Goal: Information Seeking & Learning: Learn about a topic

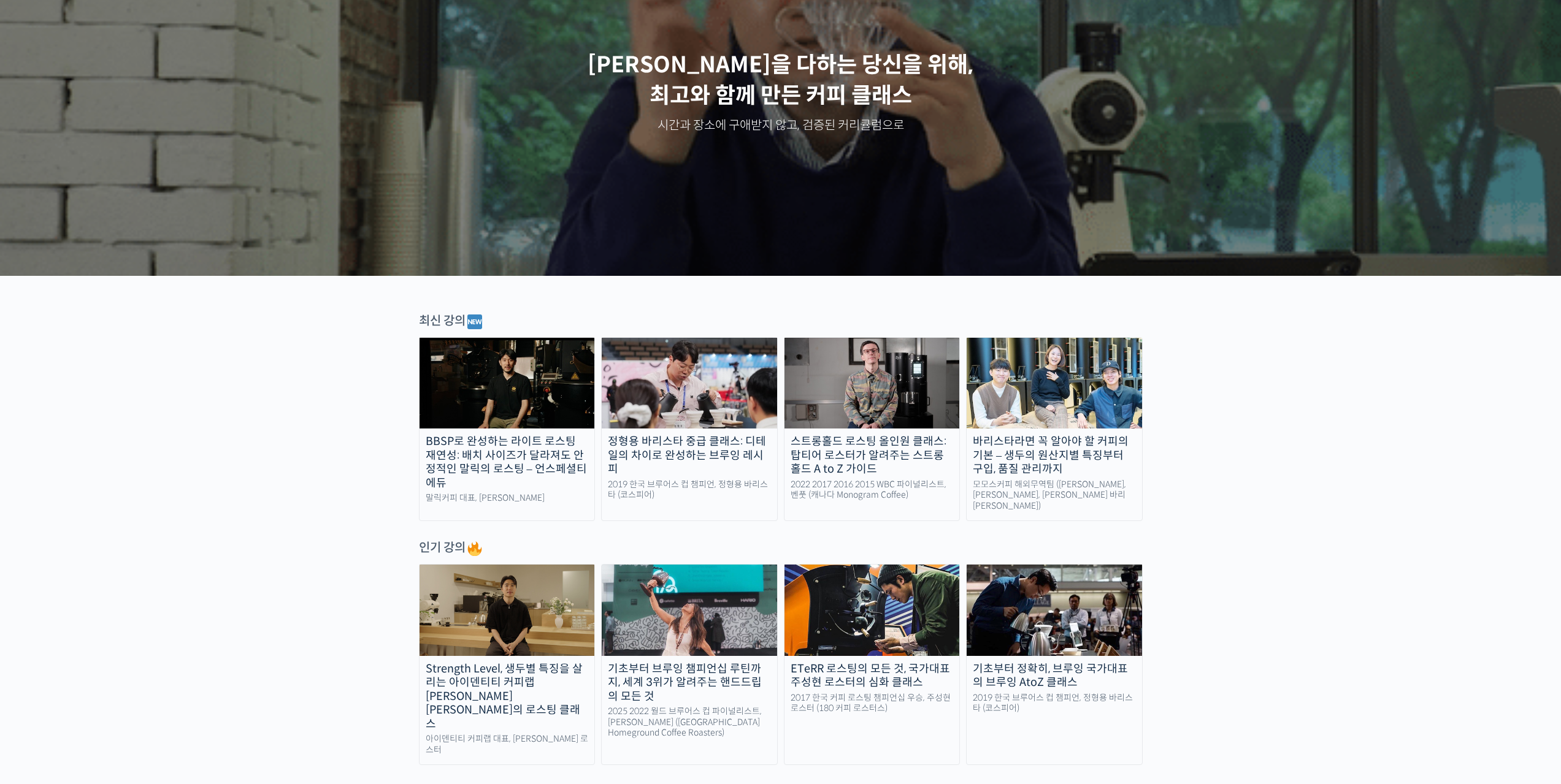
scroll to position [122, 0]
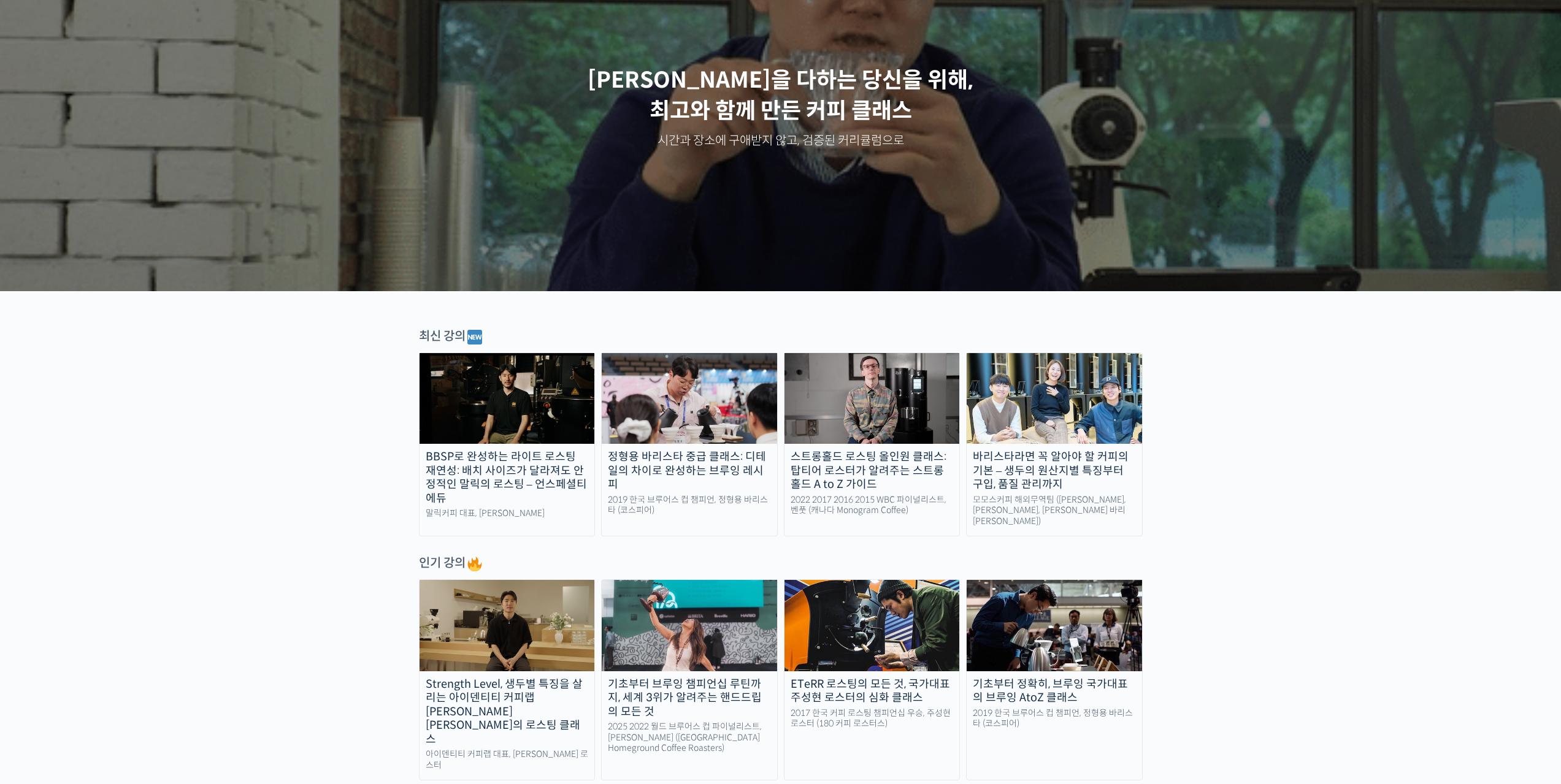
click at [1105, 406] on img at bounding box center [1054, 398] width 176 height 91
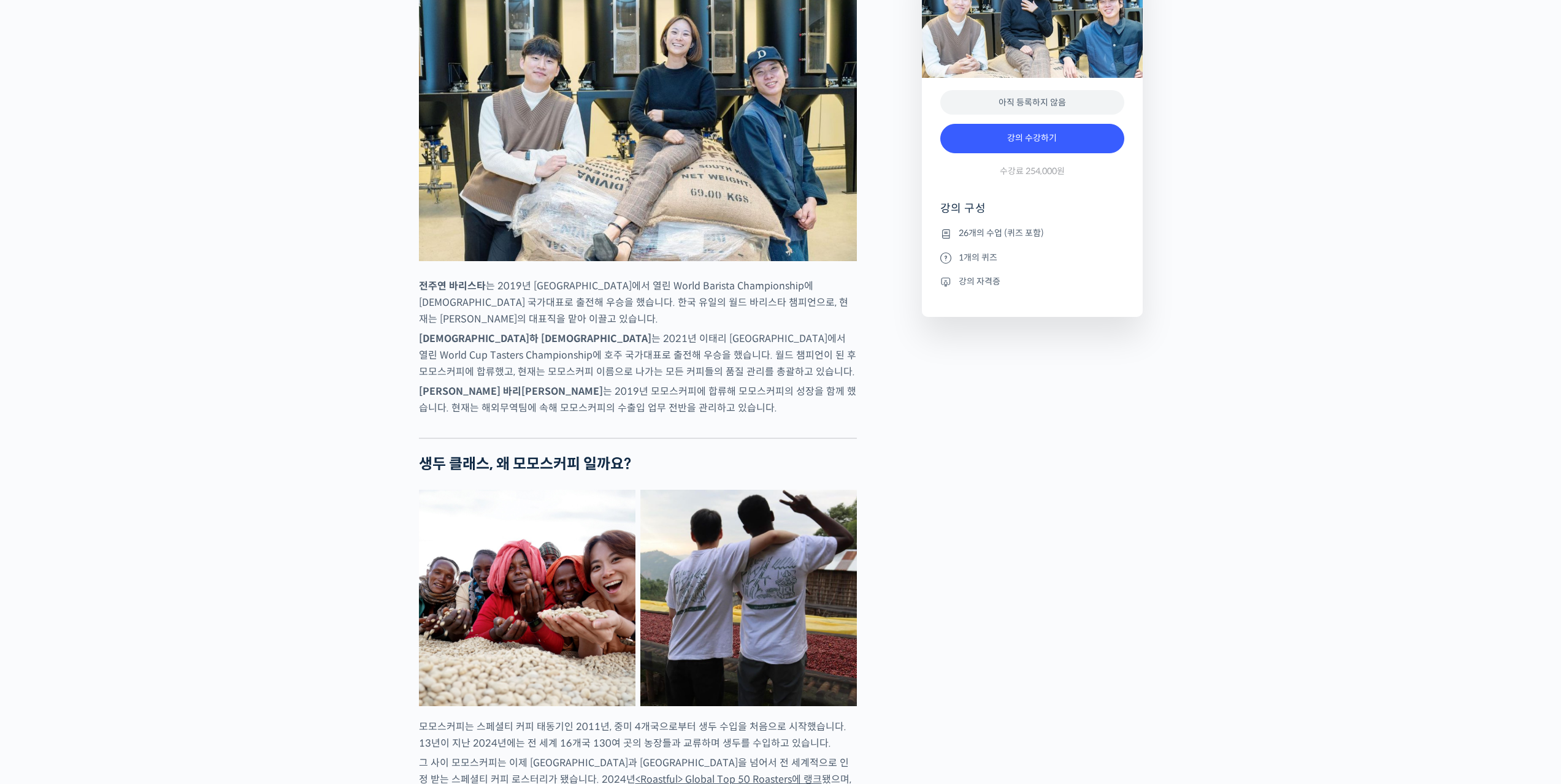
scroll to position [674, 0]
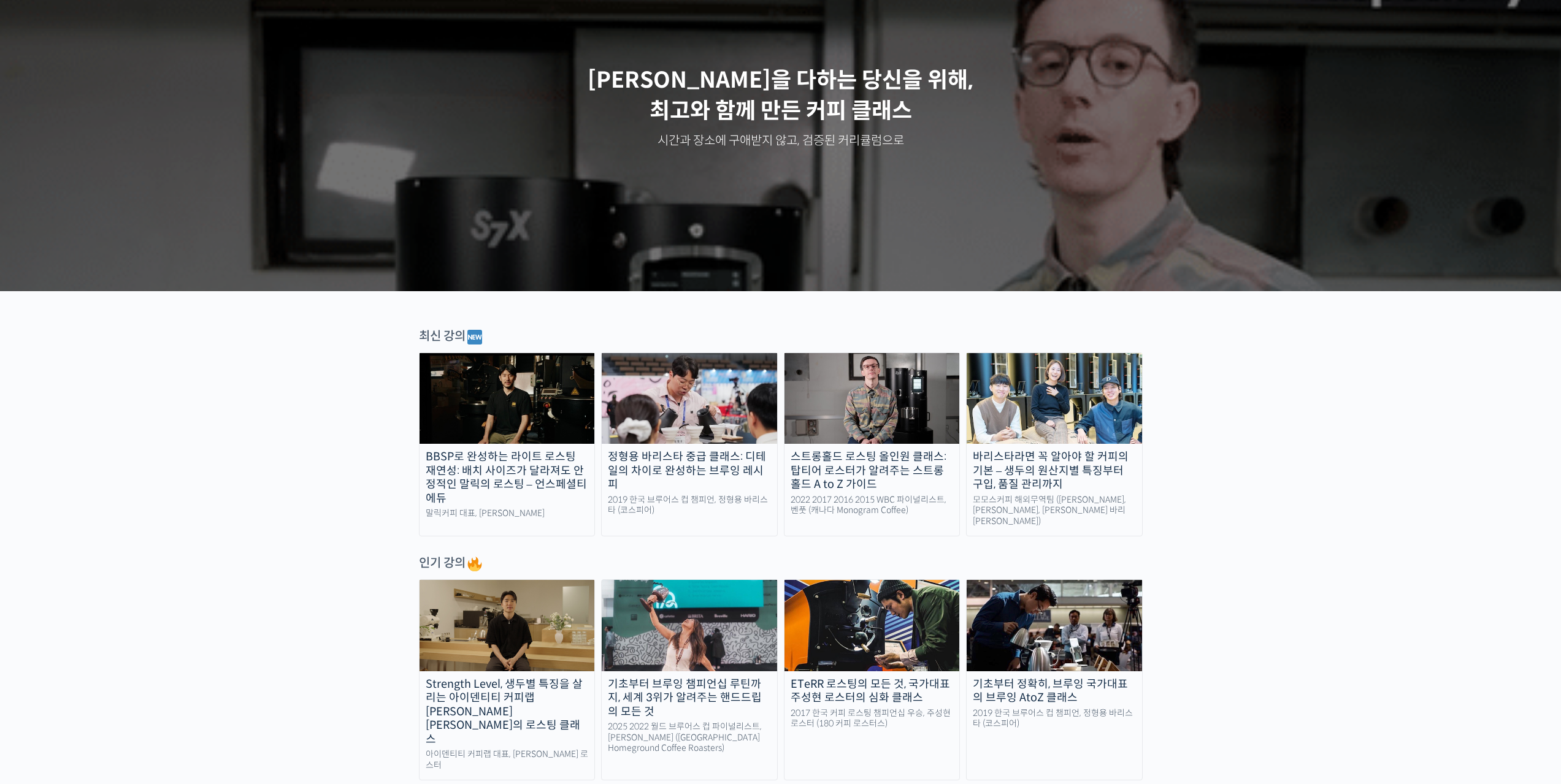
click at [452, 333] on div "최신 강의" at bounding box center [780, 337] width 724 height 19
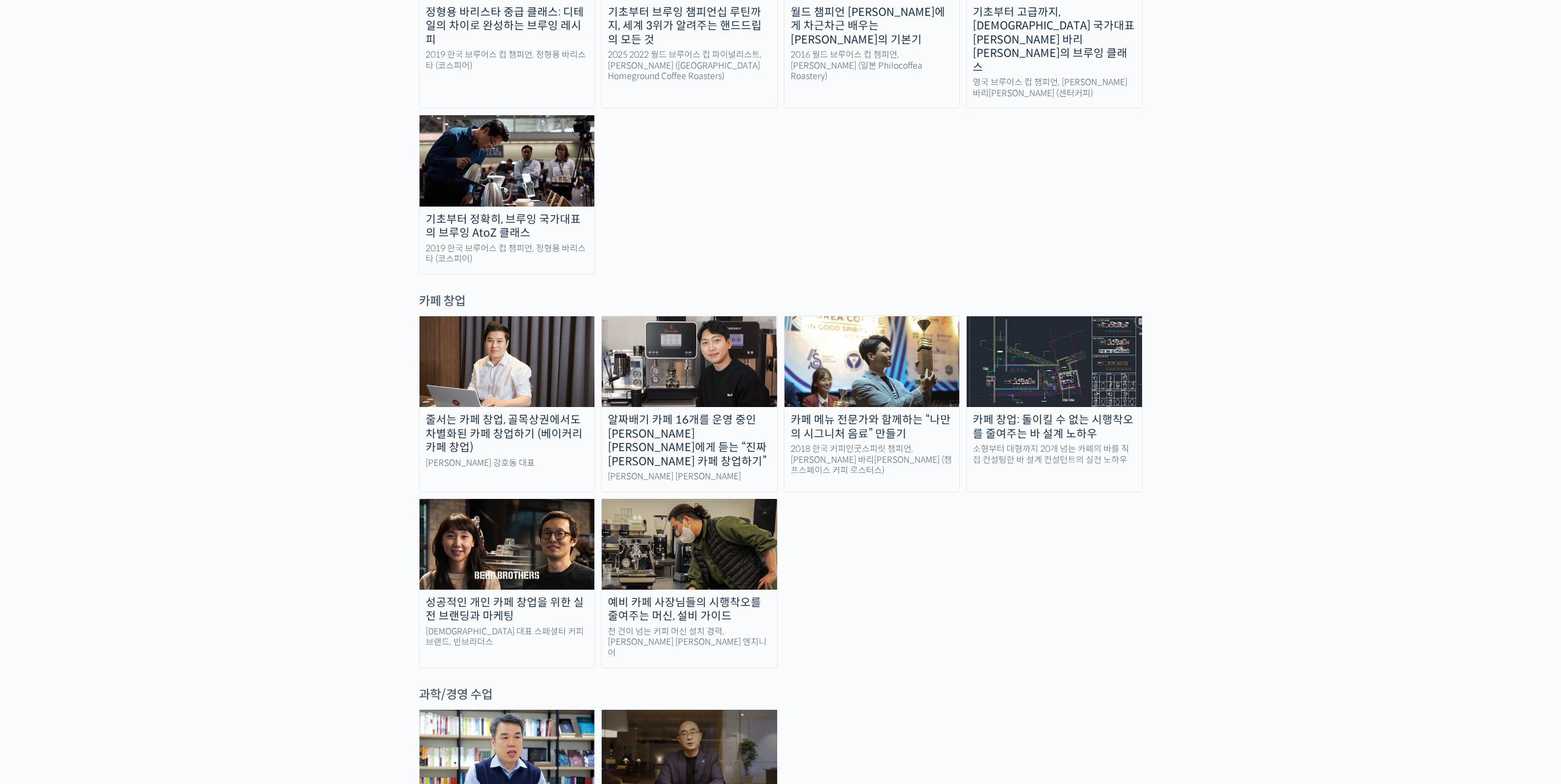
scroll to position [2269, 0]
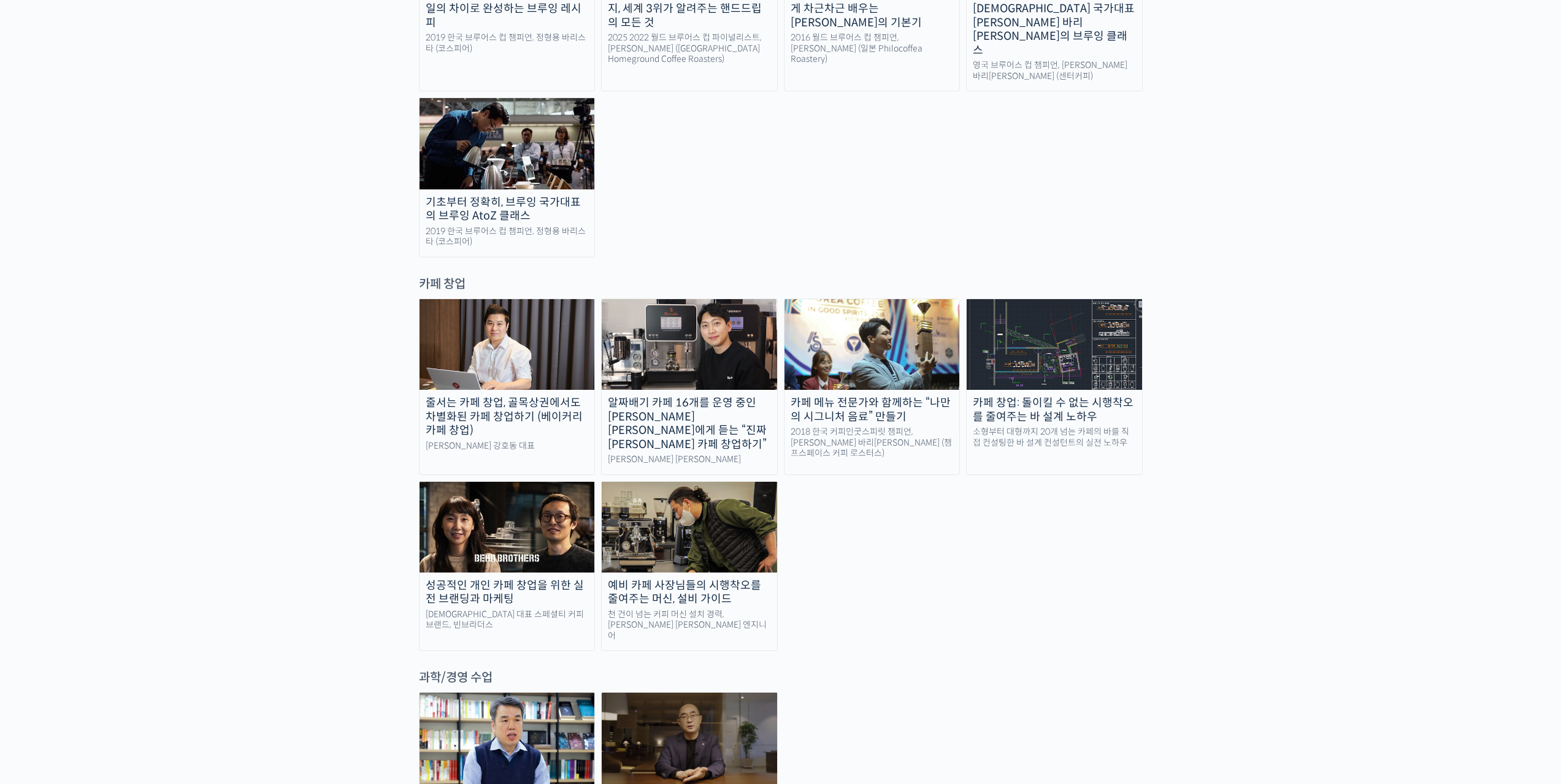
click at [754, 579] on div "예비 카페 사장님들의 시행착오를 줄여주는 머신, 설비 가이드" at bounding box center [689, 593] width 176 height 27
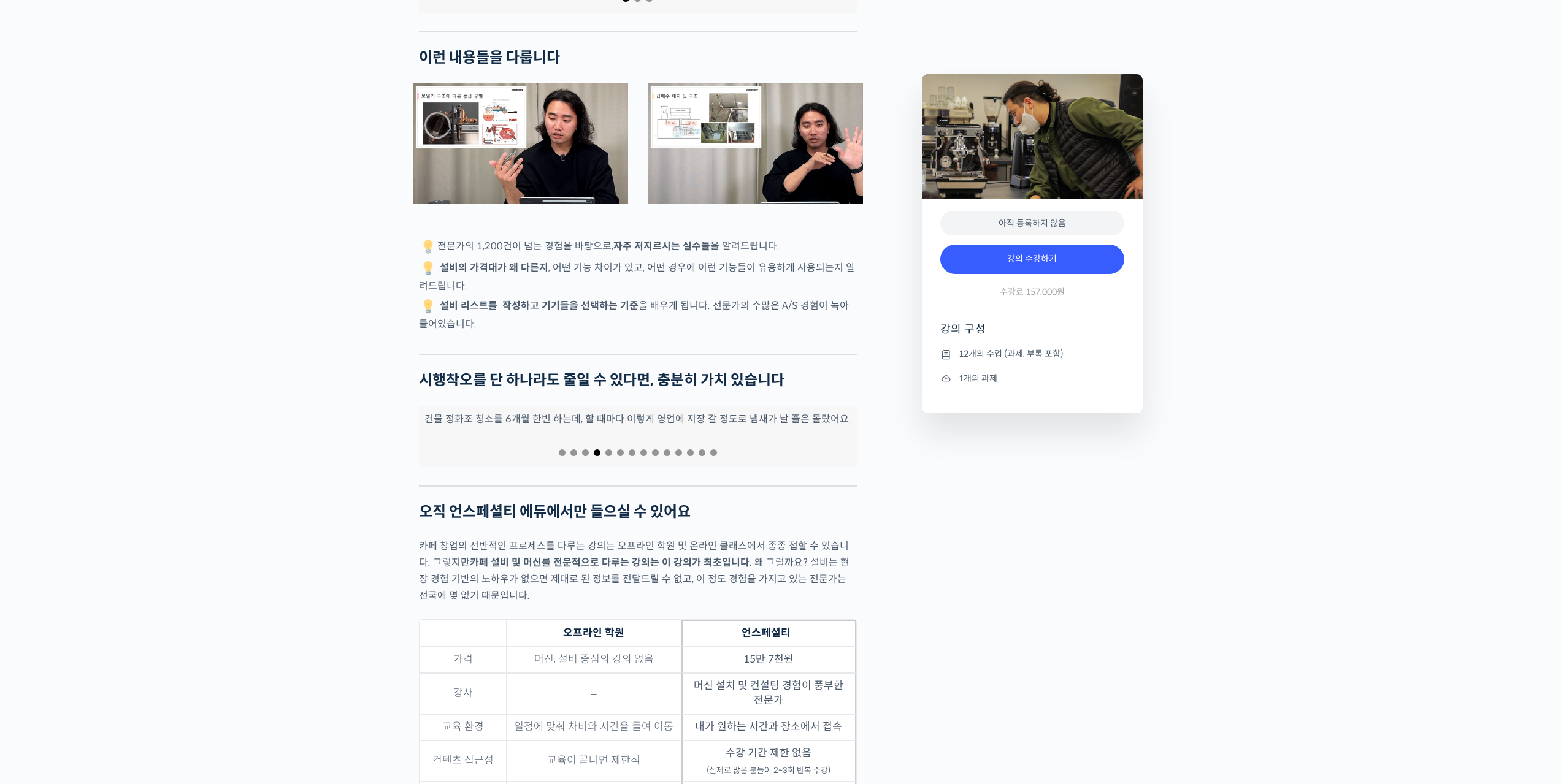
scroll to position [2391, 0]
